Goal: Task Accomplishment & Management: Manage account settings

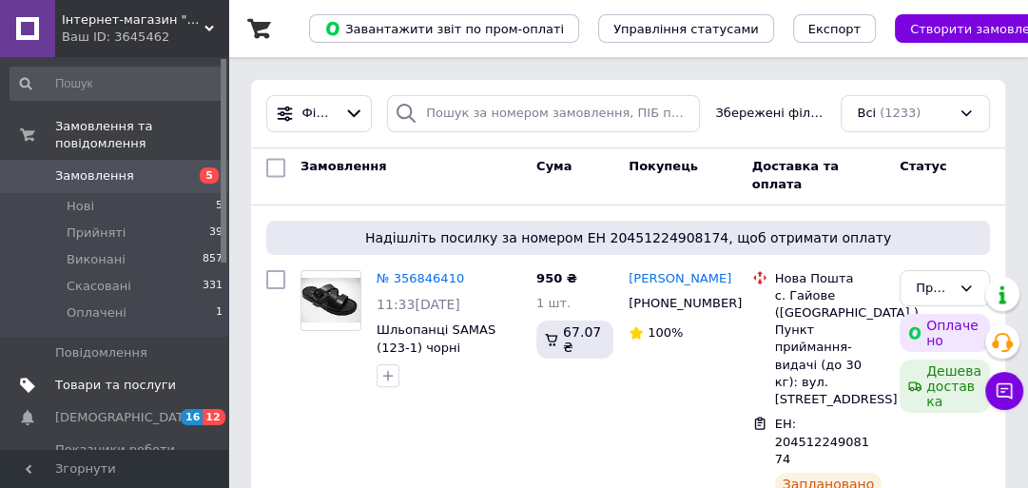
click at [96, 377] on span "Товари та послуги" at bounding box center [115, 385] width 121 height 17
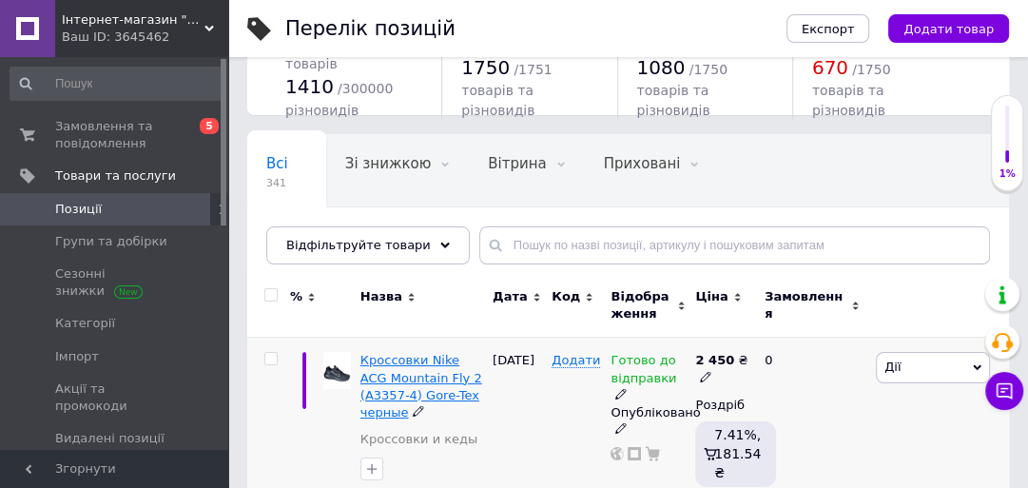
scroll to position [152, 0]
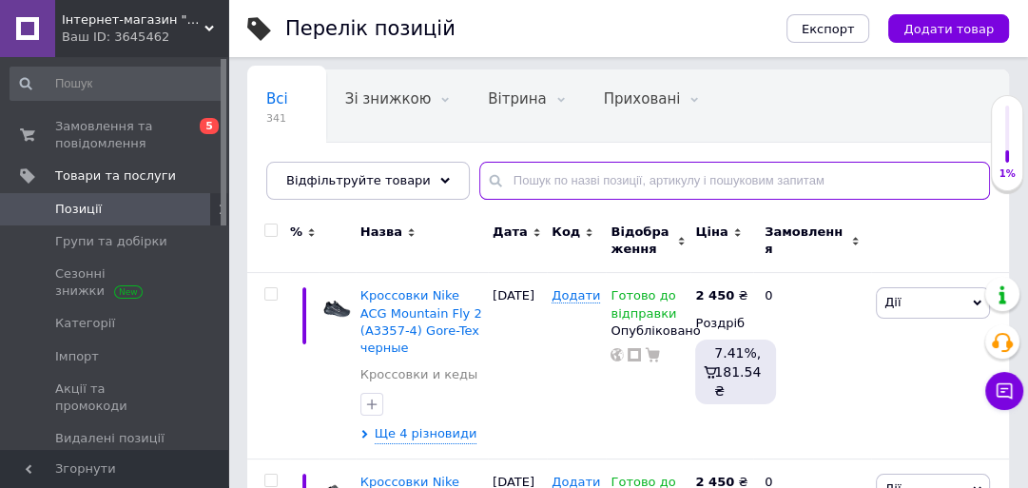
click at [513, 189] on input "text" at bounding box center [734, 181] width 511 height 38
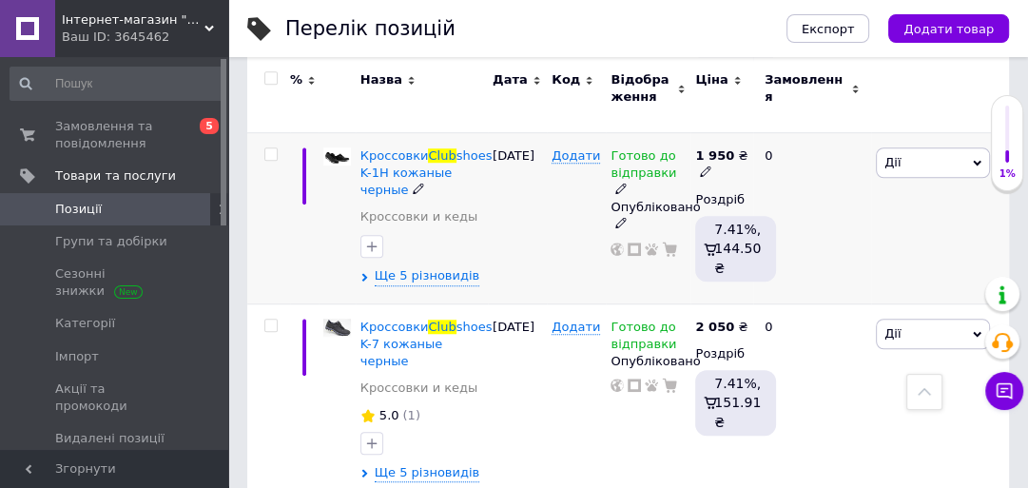
scroll to position [990, 0]
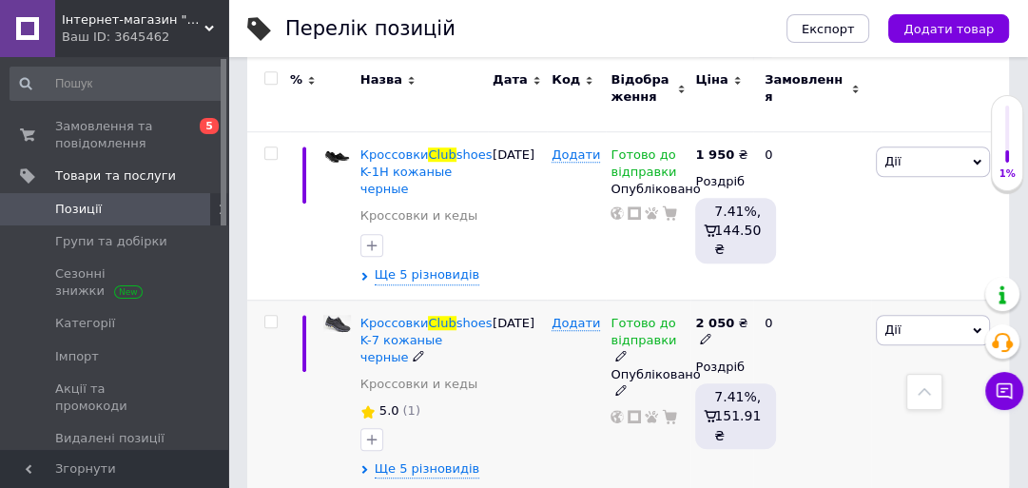
type input "Club"
click at [975, 315] on span "Дії" at bounding box center [933, 330] width 114 height 30
click at [808, 354] on li "Редагувати" at bounding box center [863, 366] width 252 height 27
